Goal: Information Seeking & Learning: Understand process/instructions

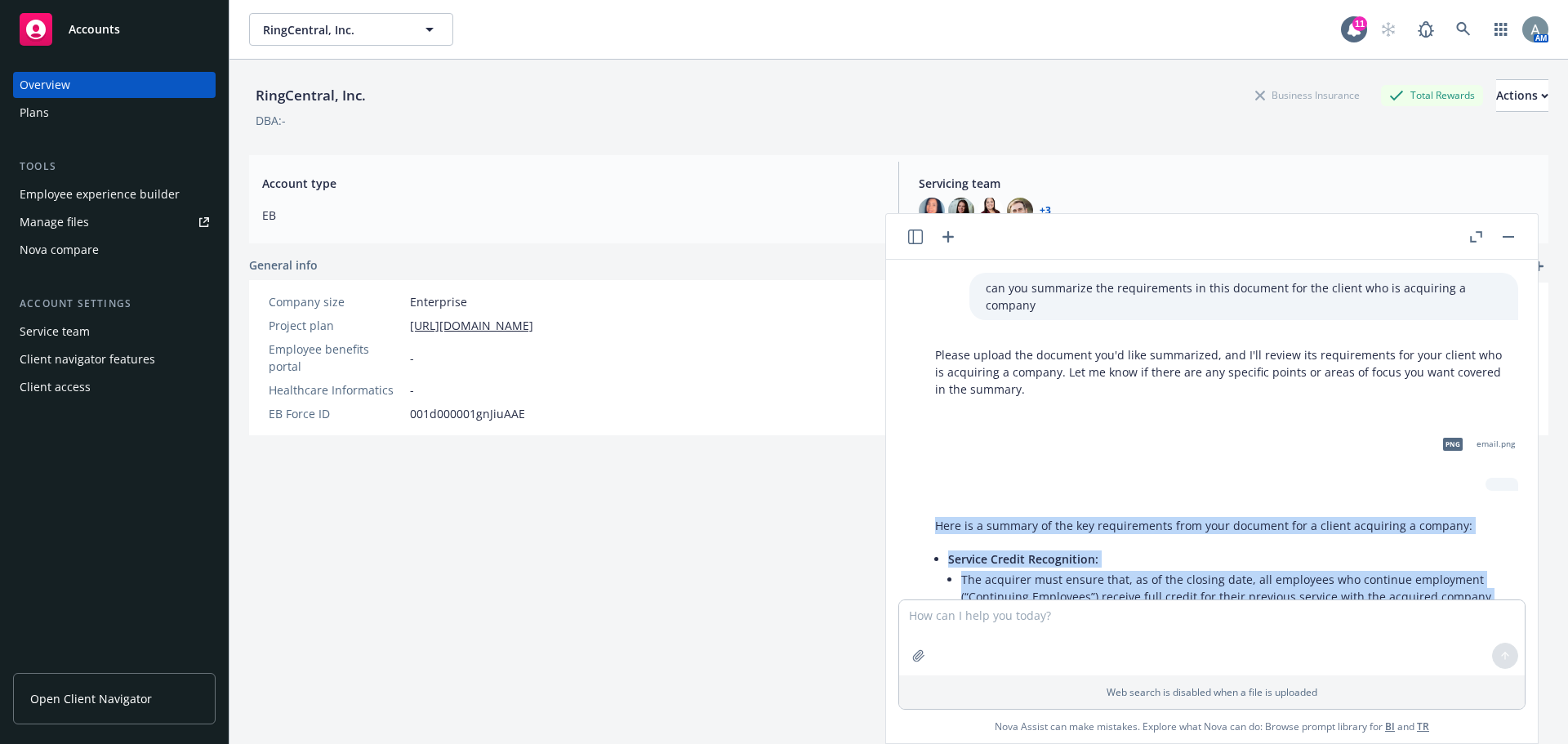
scroll to position [406, 0]
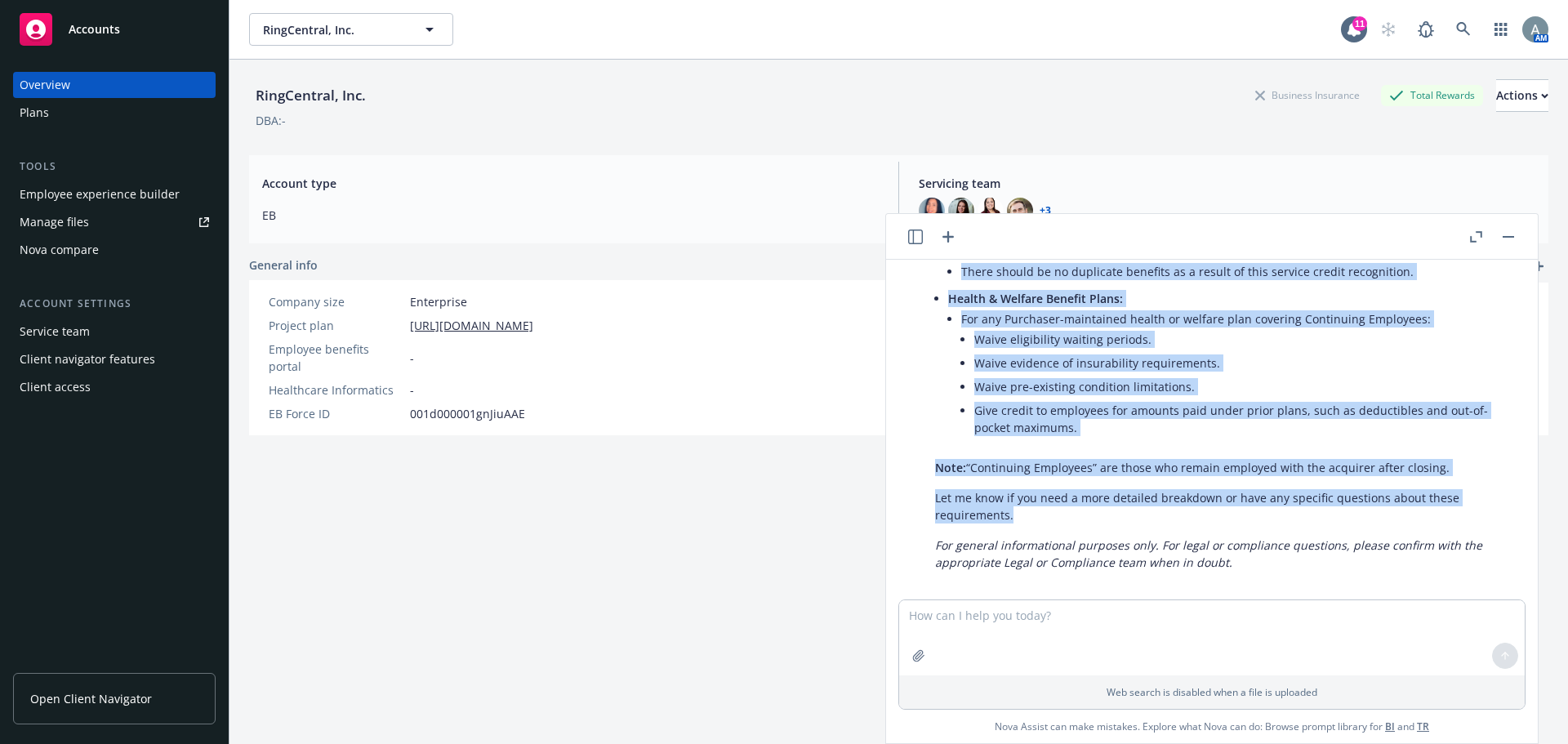
click at [1189, 351] on li "Waive evidence of insurability requirements." at bounding box center [1238, 363] width 527 height 24
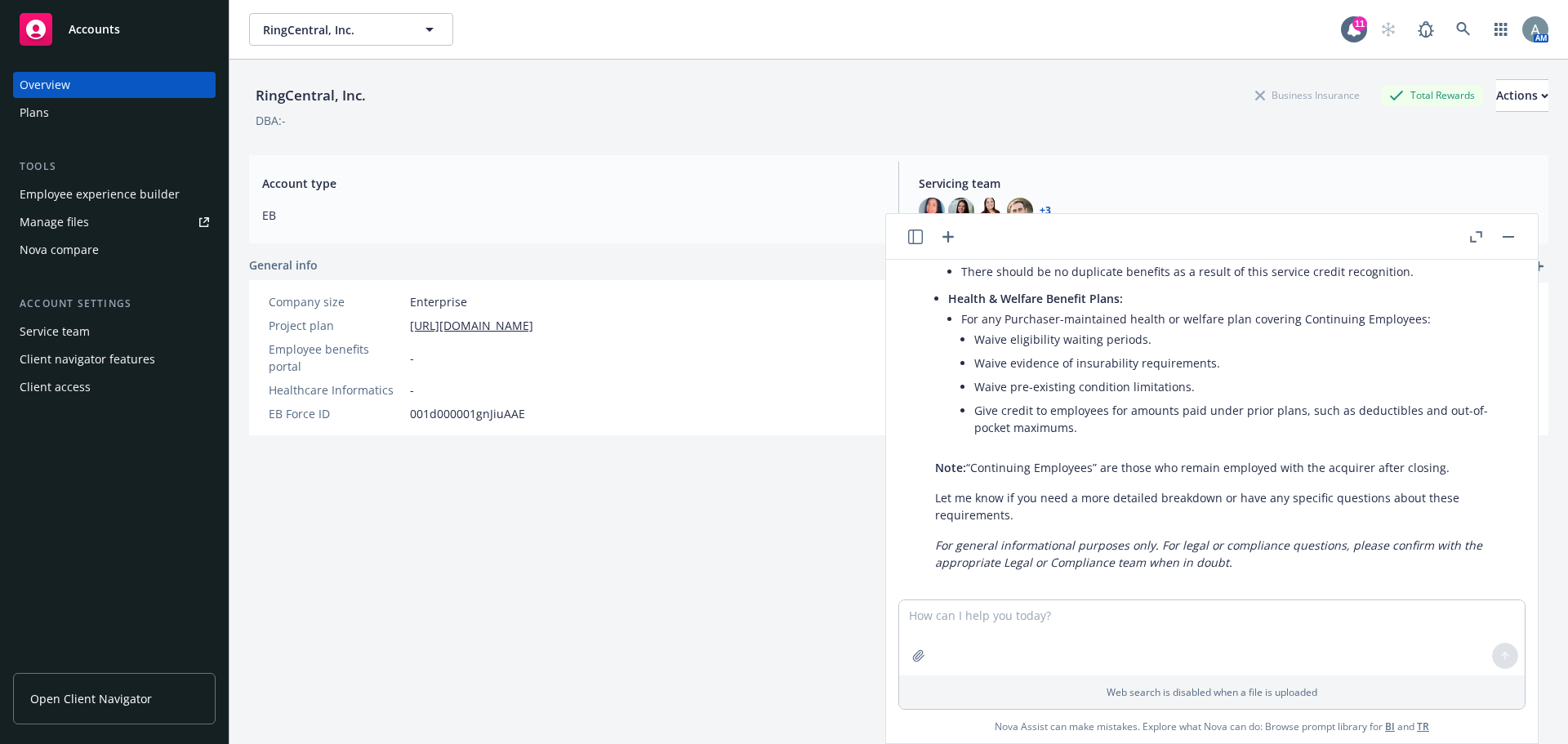
scroll to position [0, 0]
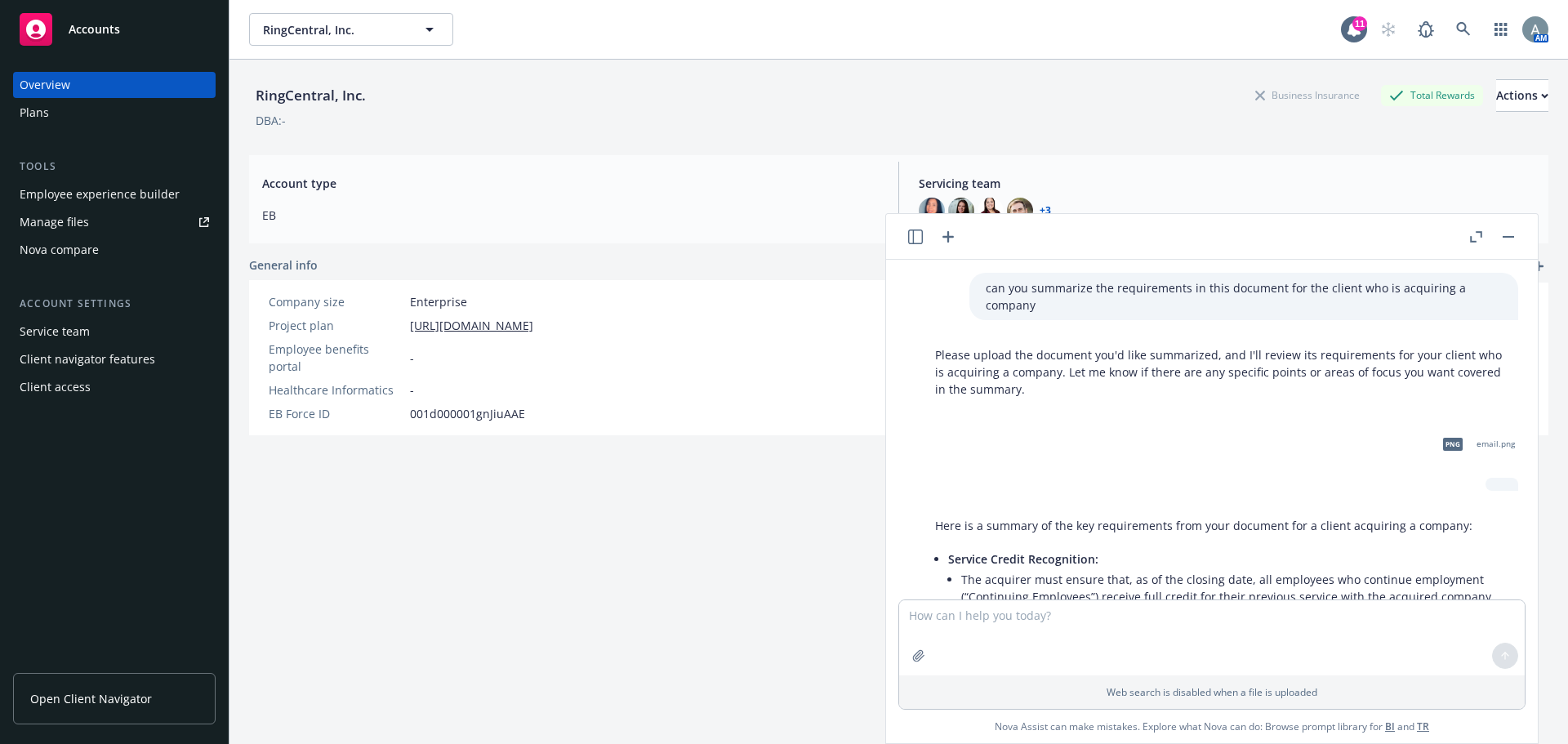
click at [1511, 234] on button "button" at bounding box center [1509, 237] width 20 height 20
